Goal: Task Accomplishment & Management: Complete application form

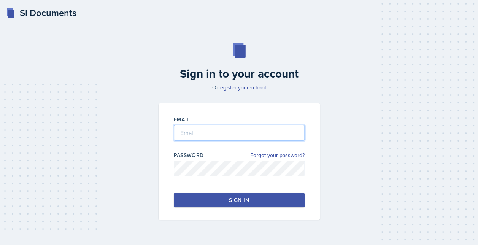
type input "[EMAIL_ADDRESS][DOMAIN_NAME]"
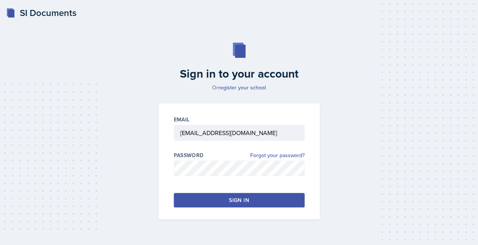
click at [254, 198] on button "Sign in" at bounding box center [239, 200] width 131 height 14
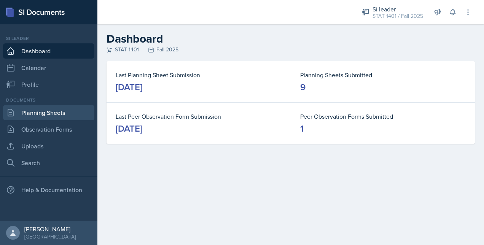
click at [68, 111] on link "Planning Sheets" at bounding box center [48, 112] width 91 height 15
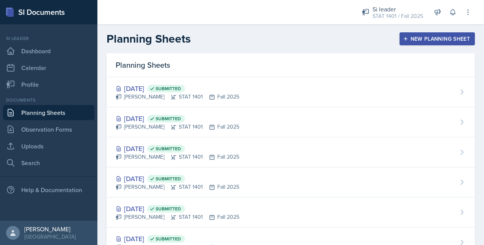
click at [405, 38] on div "New Planning Sheet" at bounding box center [437, 39] width 65 height 6
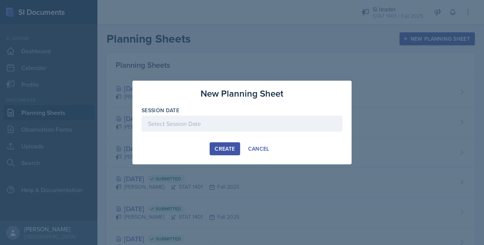
click at [204, 128] on div at bounding box center [242, 124] width 201 height 16
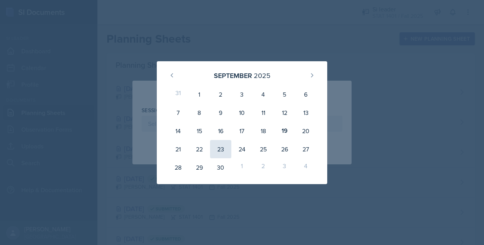
click at [222, 150] on div "23" at bounding box center [220, 149] width 21 height 18
type input "[DATE]"
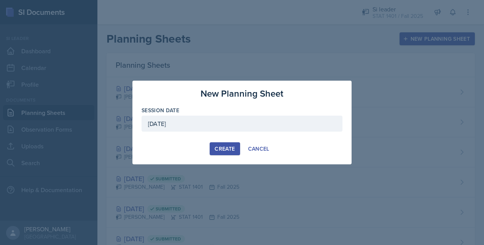
click at [230, 149] on div "Create" at bounding box center [225, 149] width 20 height 6
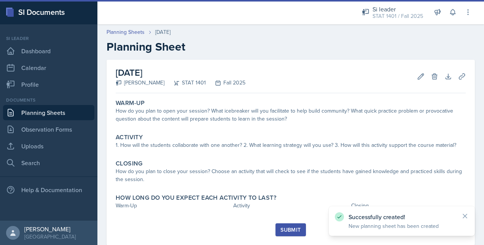
click at [70, 108] on link "Planning Sheets" at bounding box center [48, 112] width 91 height 15
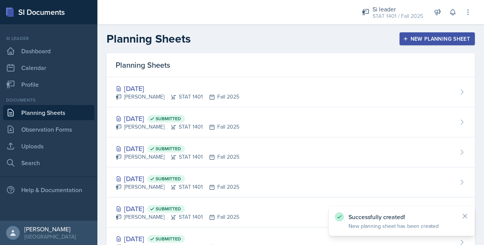
click at [405, 37] on div "New Planning Sheet" at bounding box center [437, 39] width 65 height 6
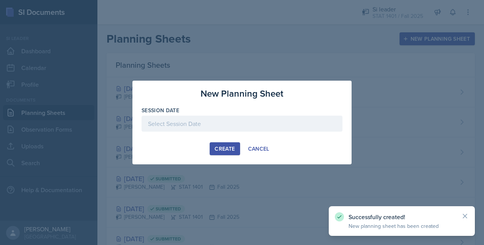
click at [273, 116] on div "Session Date" at bounding box center [242, 123] width 201 height 33
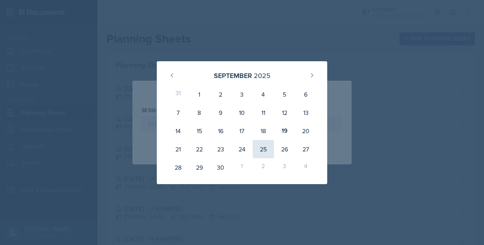
click at [260, 145] on div "25" at bounding box center [263, 149] width 21 height 18
type input "[DATE]"
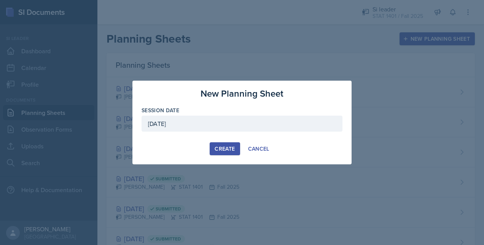
click at [228, 142] on div "New Planning Sheet Session Date [DATE] [DATE] 31 1 2 3 4 5 6 7 8 9 10 11 12 13 …" at bounding box center [241, 123] width 219 height 84
click at [228, 147] on div "Create" at bounding box center [225, 149] width 20 height 6
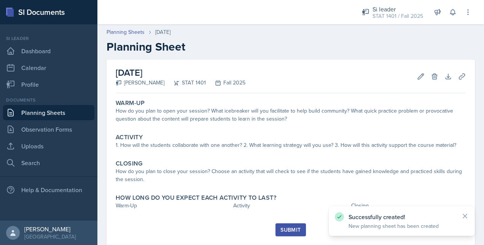
click at [70, 112] on link "Planning Sheets" at bounding box center [48, 112] width 91 height 15
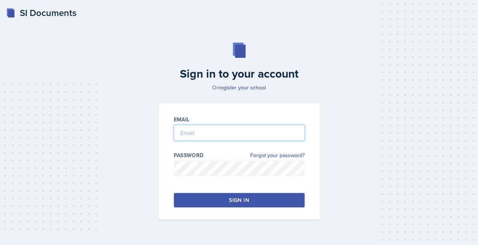
type input "[EMAIL_ADDRESS][DOMAIN_NAME]"
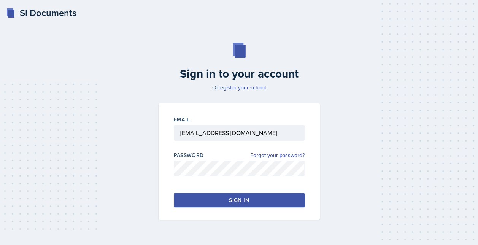
click at [206, 199] on button "Sign in" at bounding box center [239, 200] width 131 height 14
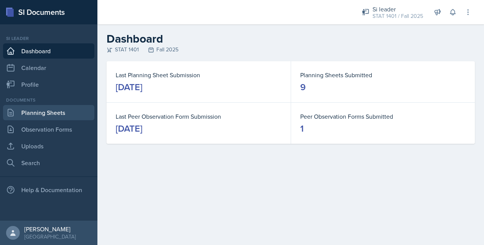
click at [39, 109] on link "Planning Sheets" at bounding box center [48, 112] width 91 height 15
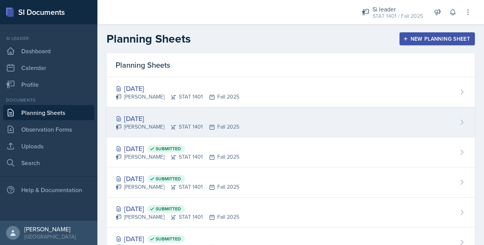
click at [169, 121] on div "[DATE]" at bounding box center [178, 118] width 124 height 10
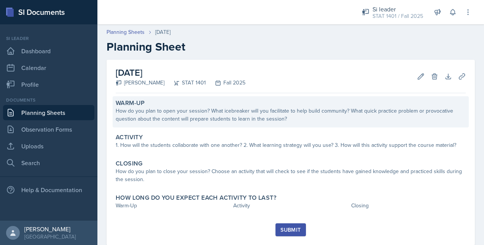
click at [212, 120] on div "How do you plan to open your session? What icebreaker will you facilitate to he…" at bounding box center [291, 115] width 350 height 16
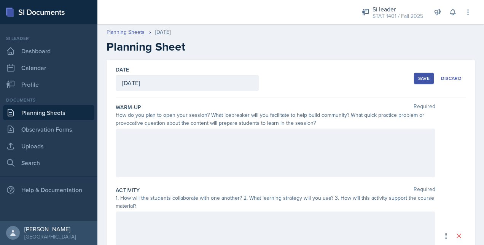
click at [209, 155] on div at bounding box center [276, 153] width 320 height 49
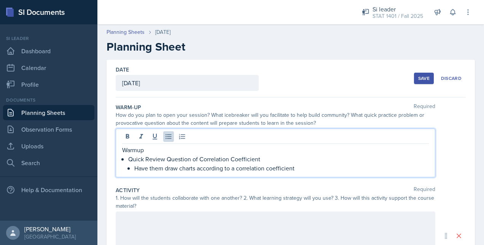
click at [316, 170] on p "Have them draw charts according to a correlation coefficient" at bounding box center [281, 168] width 295 height 9
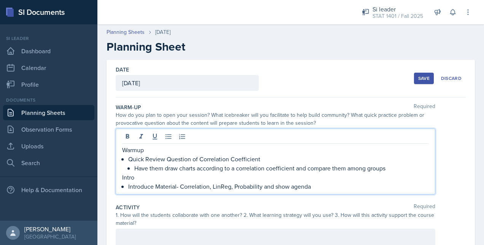
click at [161, 148] on p "Warmup" at bounding box center [275, 149] width 307 height 9
click at [126, 151] on p "Warmup" at bounding box center [275, 149] width 307 height 9
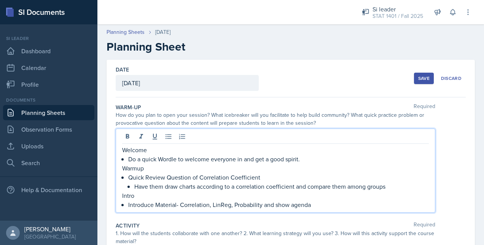
click at [333, 185] on p "Have them draw charts according to a correlation coefficient and compare them a…" at bounding box center [281, 186] width 295 height 9
click at [340, 202] on p "Introduce Material- Correlation, LinReg, Probability and show agenda" at bounding box center [278, 204] width 301 height 9
click at [455, 161] on div "Welcome Do a quick Wordle to welcome everyone in and get a good spirit. Warmup …" at bounding box center [291, 171] width 350 height 84
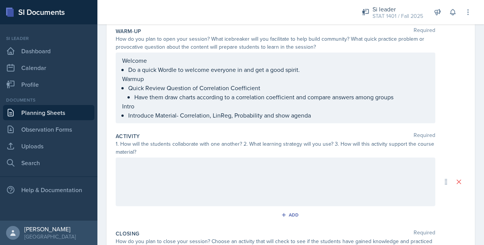
click at [244, 167] on p at bounding box center [275, 165] width 307 height 9
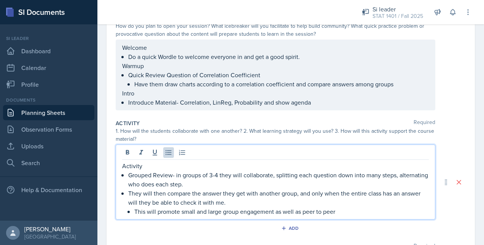
click at [361, 212] on p "This will promote small and large group engagement as well as peer to peer" at bounding box center [281, 211] width 295 height 9
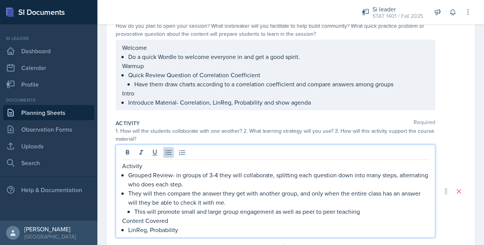
click at [200, 230] on p "LinReg, Probability" at bounding box center [278, 229] width 301 height 9
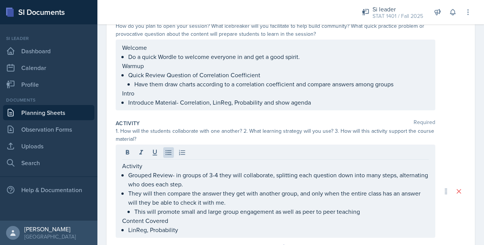
click at [234, 133] on div "1. How will the students collaborate with one another? 2. What learning strateg…" at bounding box center [276, 135] width 320 height 16
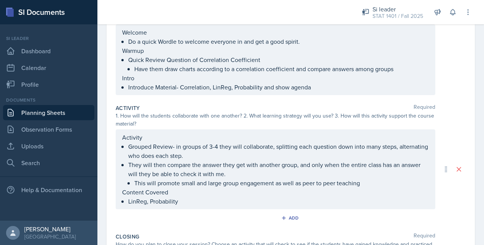
scroll to position [135, 0]
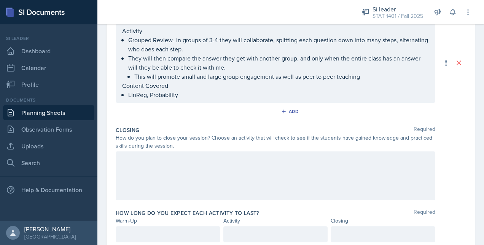
click at [176, 173] on div at bounding box center [276, 175] width 320 height 49
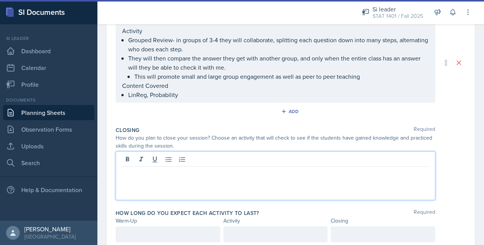
scroll to position [224, 0]
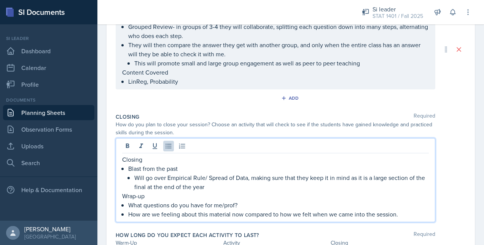
click at [251, 108] on div "Activity Required 1. How will the students collaborate with one another? 2. Wha…" at bounding box center [291, 45] width 350 height 129
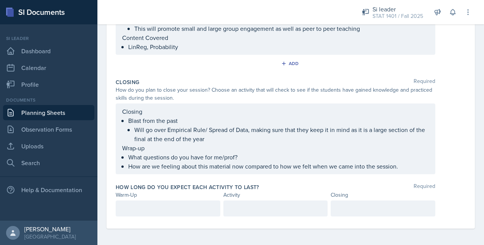
click at [168, 201] on div at bounding box center [168, 209] width 105 height 16
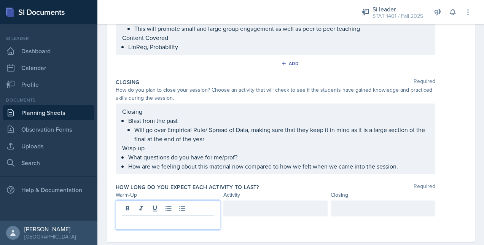
scroll to position [272, 0]
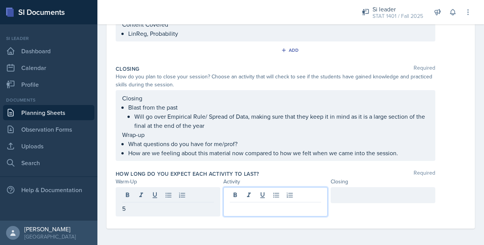
click at [278, 194] on div at bounding box center [275, 201] width 105 height 29
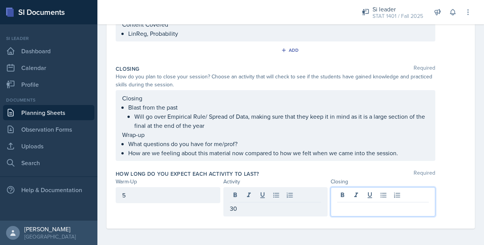
click at [362, 198] on div at bounding box center [383, 201] width 105 height 29
click at [456, 138] on div "Closing Blast from the past Will go over Empirical Rule/ Spread of Data, making…" at bounding box center [291, 125] width 350 height 71
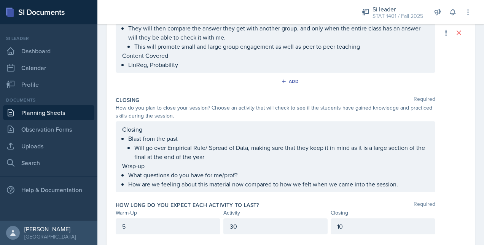
scroll to position [259, 0]
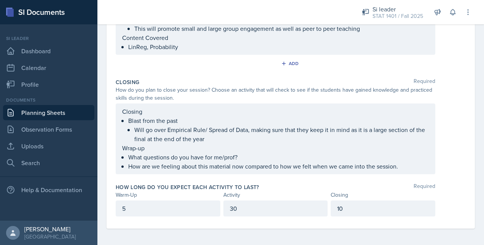
click at [133, 108] on p "Closing" at bounding box center [275, 111] width 307 height 9
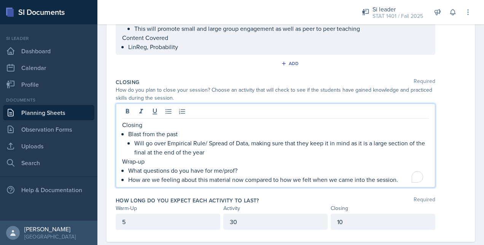
scroll to position [272, 0]
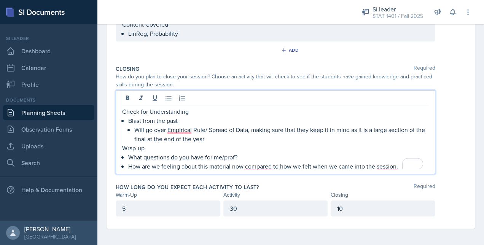
click at [190, 131] on p "Will go over Empirical Rule/ Spread of Data, making sure that they keep it in m…" at bounding box center [281, 134] width 295 height 18
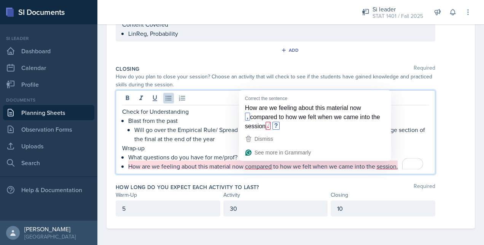
click at [262, 167] on p "How are we feeling about this material now compared to how we felt when we came…" at bounding box center [278, 166] width 301 height 9
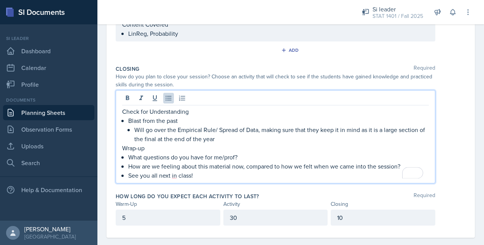
click at [177, 175] on p "See you all next in class!" at bounding box center [278, 175] width 301 height 9
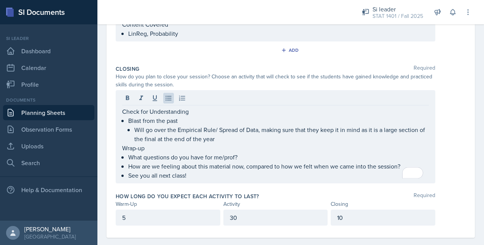
scroll to position [0, 0]
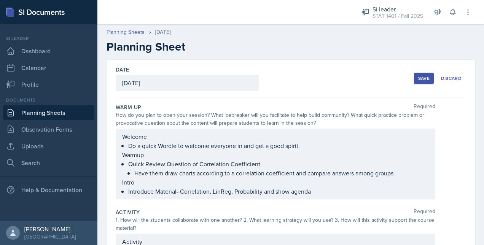
click at [418, 80] on div "Save" at bounding box center [423, 78] width 11 height 6
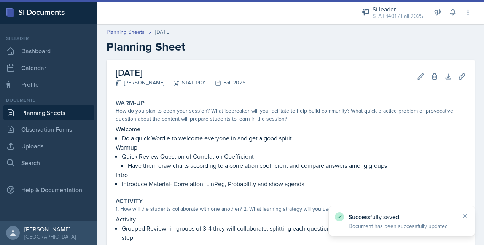
click at [72, 113] on link "Planning Sheets" at bounding box center [48, 112] width 91 height 15
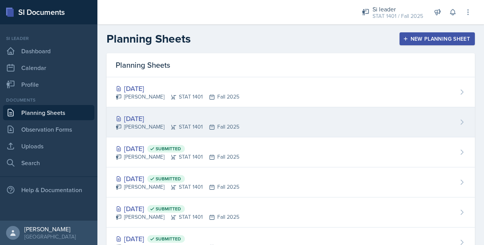
click at [198, 120] on div "[DATE]" at bounding box center [178, 118] width 124 height 10
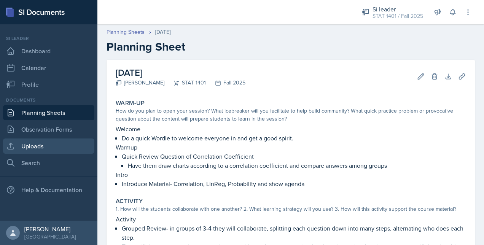
click at [36, 147] on link "Uploads" at bounding box center [48, 146] width 91 height 15
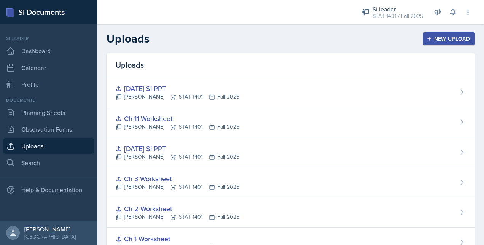
click at [426, 34] on button "New Upload" at bounding box center [449, 38] width 52 height 13
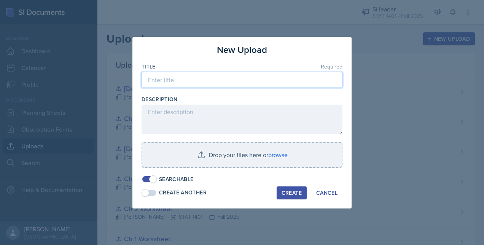
click at [191, 79] on input at bounding box center [242, 80] width 201 height 16
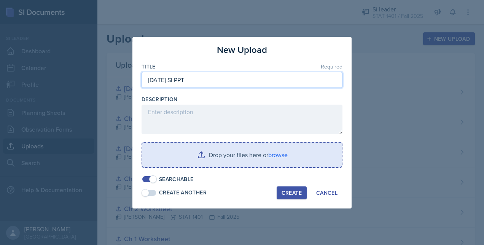
type input "[DATE] SI PPT"
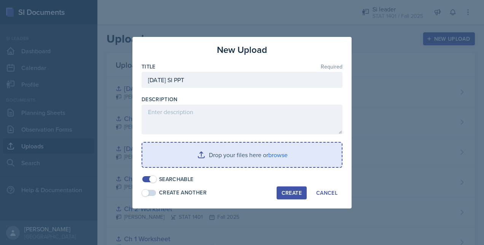
click at [244, 148] on input "file" at bounding box center [241, 155] width 199 height 24
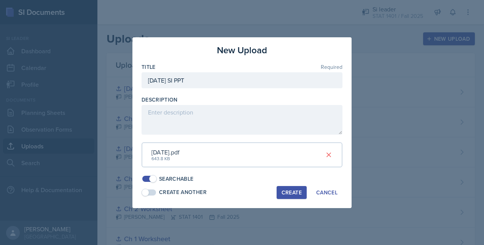
click at [298, 191] on div "Create" at bounding box center [292, 193] width 20 height 6
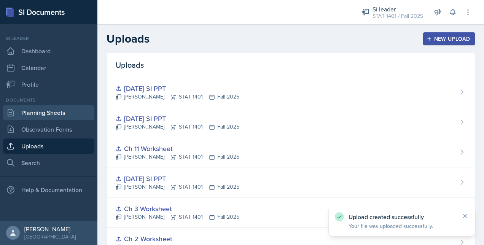
click at [62, 112] on link "Planning Sheets" at bounding box center [48, 112] width 91 height 15
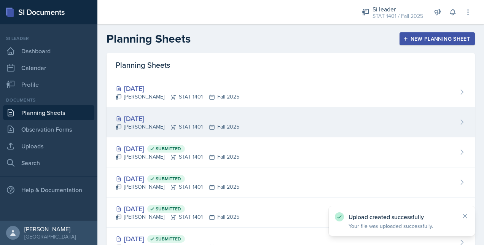
click at [324, 126] on div "[DATE] [PERSON_NAME] STAT 1401 Fall 2025" at bounding box center [291, 122] width 368 height 30
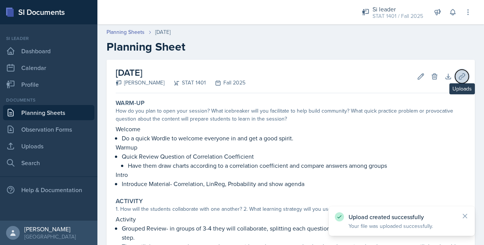
click at [459, 77] on icon at bounding box center [462, 76] width 6 height 6
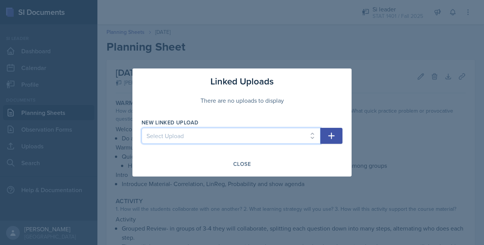
click at [272, 140] on select "Select Upload [DATE] SI PPT [DATE] SI PPT Chapter Summary Slides Ch 1 Worksheet…" at bounding box center [231, 136] width 179 height 16
select select "eefbb2f5-66e6-4c35-81fb-45fa3ec26362"
click at [142, 128] on select "Select Upload [DATE] SI PPT [DATE] SI PPT Chapter Summary Slides Ch 1 Worksheet…" at bounding box center [231, 136] width 179 height 16
click at [328, 139] on icon "button" at bounding box center [331, 135] width 9 height 9
select select
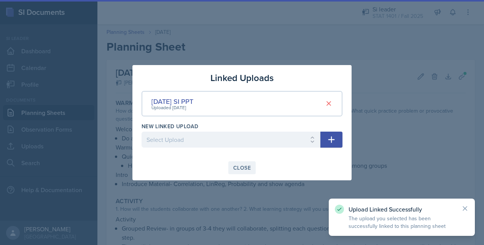
click at [235, 171] on button "Close" at bounding box center [241, 167] width 27 height 13
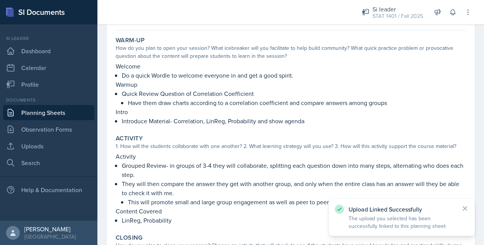
scroll to position [237, 0]
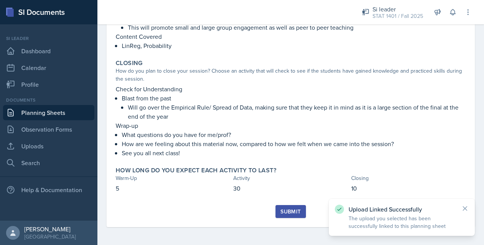
click at [276, 207] on button "Submit" at bounding box center [291, 211] width 30 height 13
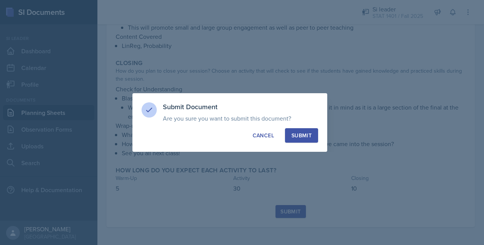
click at [306, 136] on div "Submit" at bounding box center [302, 136] width 20 height 8
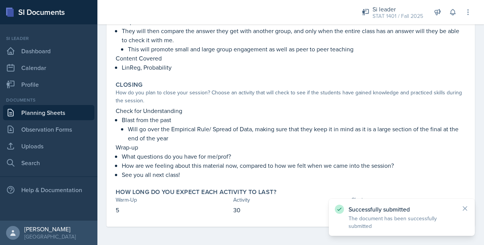
scroll to position [215, 0]
click at [55, 115] on link "Planning Sheets" at bounding box center [48, 112] width 91 height 15
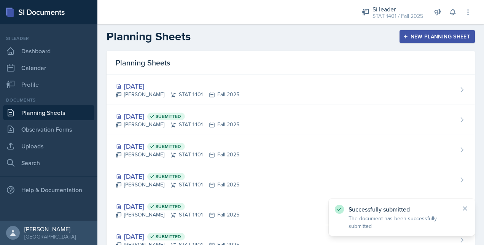
scroll to position [2, 0]
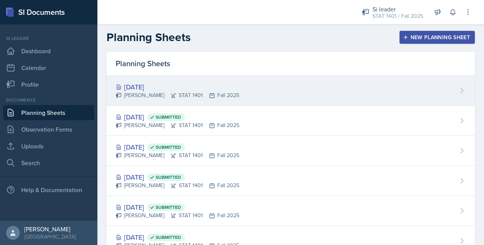
click at [175, 91] on div "[PERSON_NAME] STAT 1401 Fall 2025" at bounding box center [178, 95] width 124 height 8
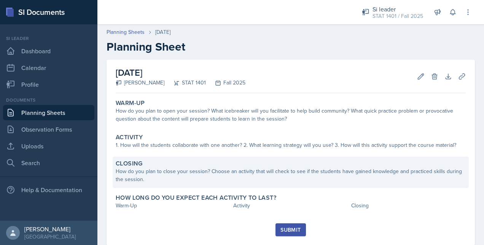
click at [184, 169] on div "How do you plan to close your session? Choose an activity that will check to se…" at bounding box center [291, 175] width 350 height 16
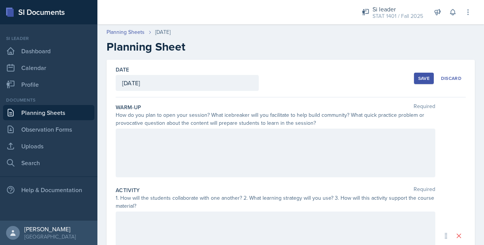
click at [167, 223] on div at bounding box center [276, 236] width 320 height 49
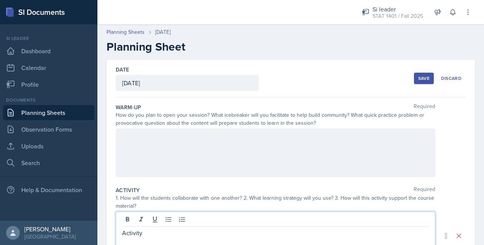
scroll to position [2, 0]
